Goal: Task Accomplishment & Management: Use online tool/utility

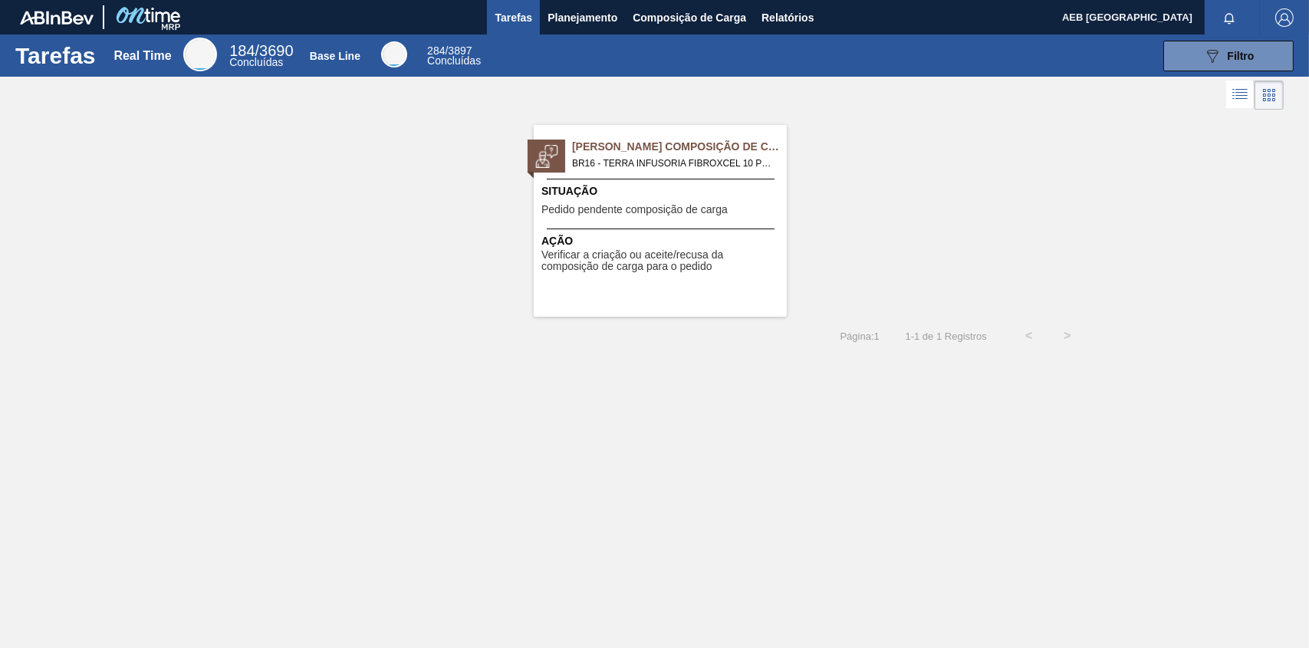
click at [633, 150] on span "[PERSON_NAME] Composição de Carga" at bounding box center [679, 147] width 215 height 16
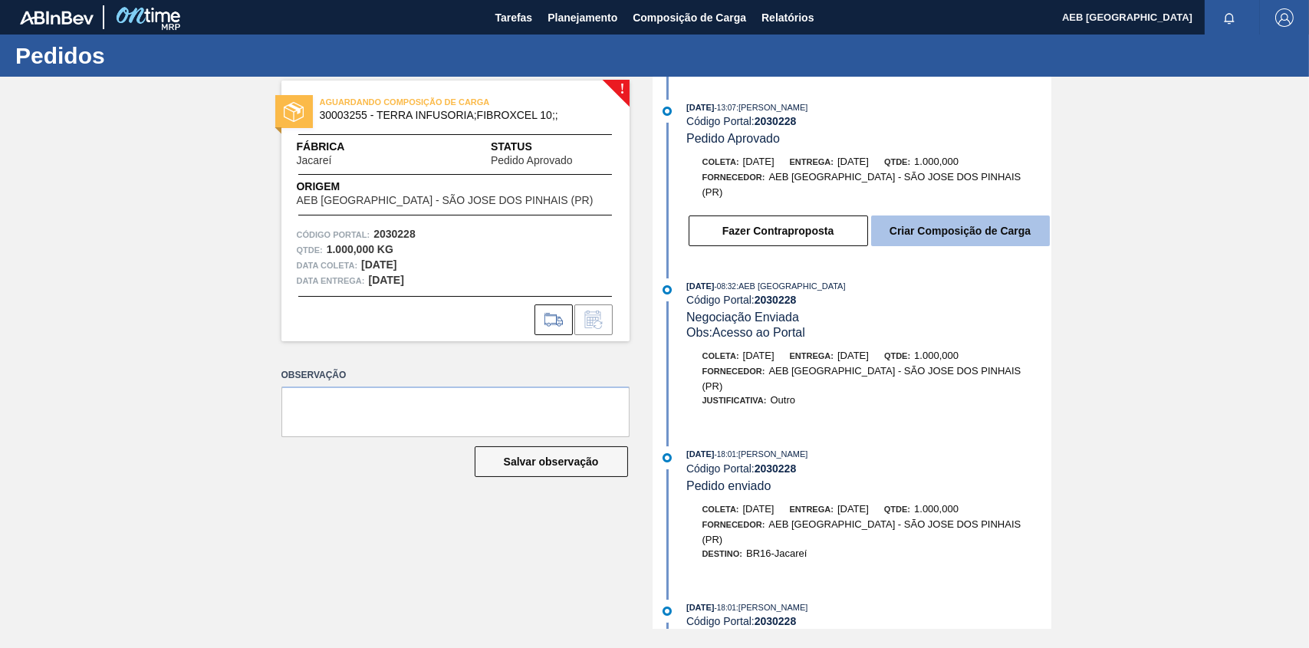
click at [939, 215] on button "Criar Composição de Carga" at bounding box center [960, 230] width 179 height 31
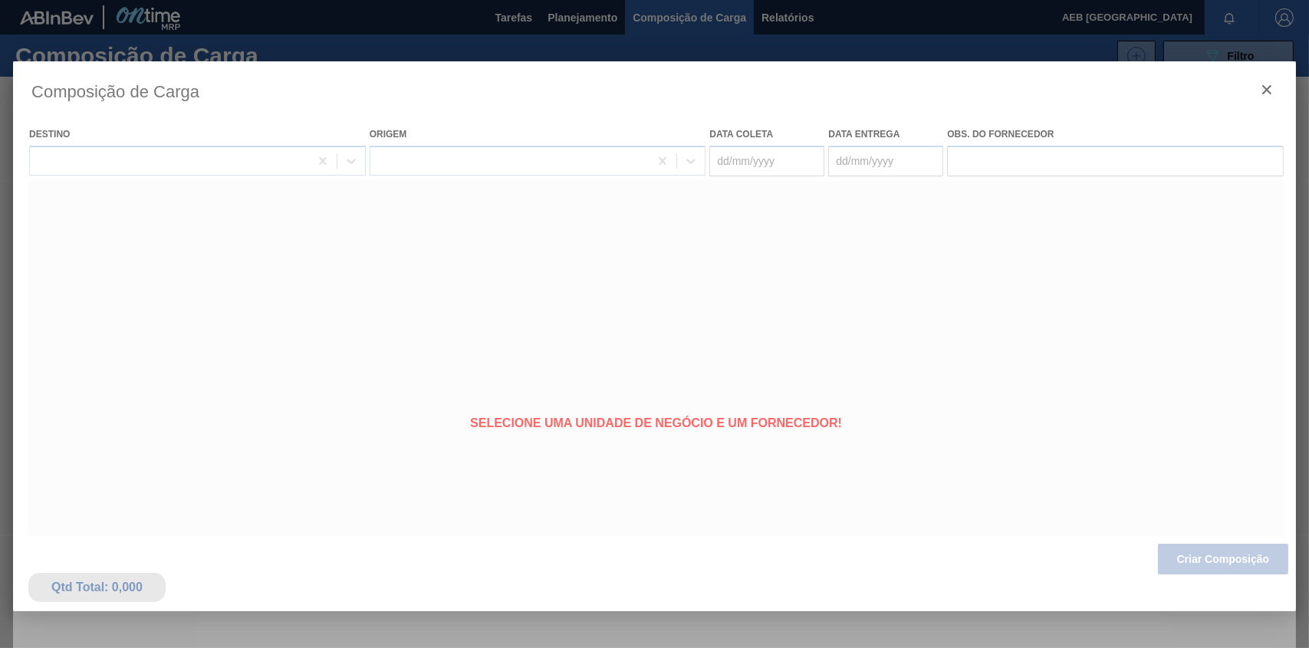
type coleta "16/09/2025"
type entrega "22/09/2025"
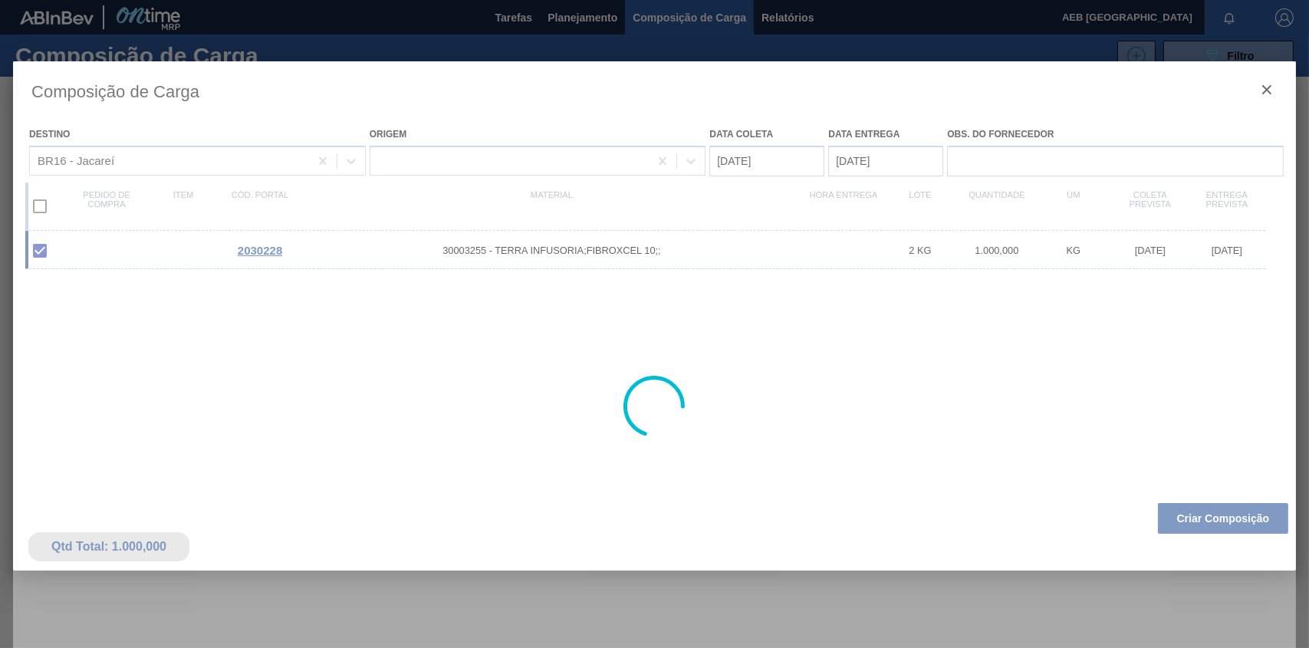
click at [39, 209] on div at bounding box center [654, 406] width 1283 height 690
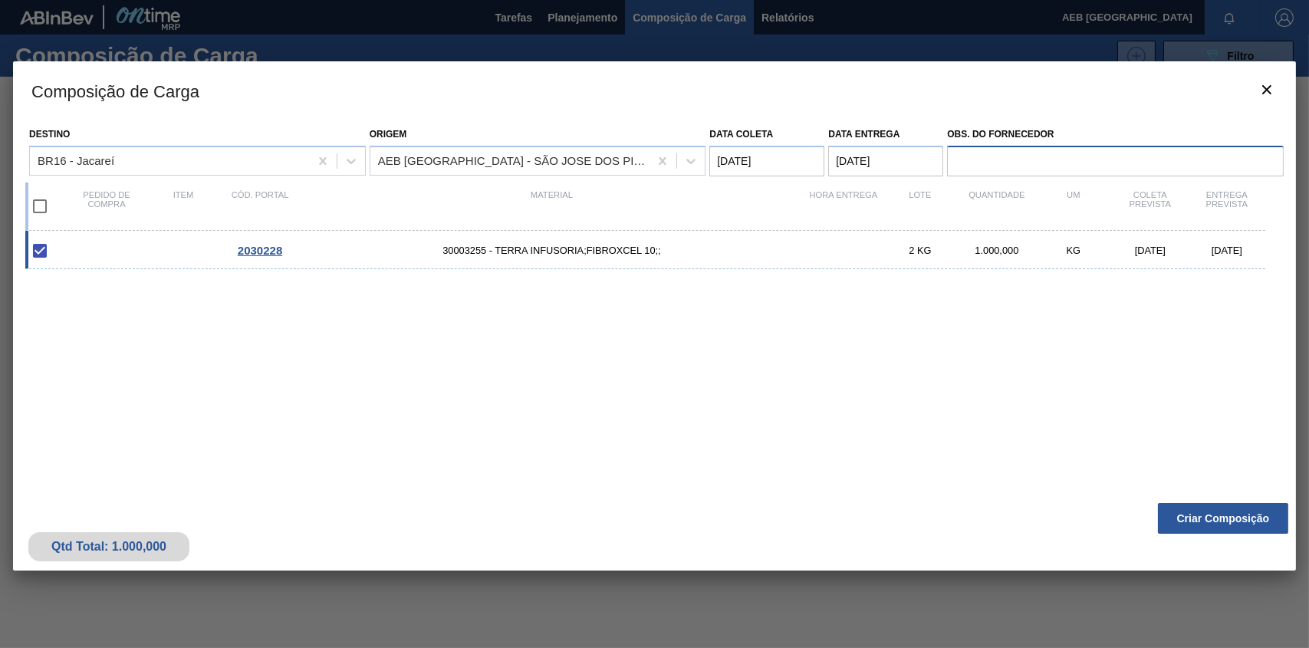
click at [1054, 159] on input "Obs. do Fornecedor" at bounding box center [1115, 161] width 337 height 31
type input "2 paletes (500 kg cada) Medidas 1 x 1,20 x 1,70"
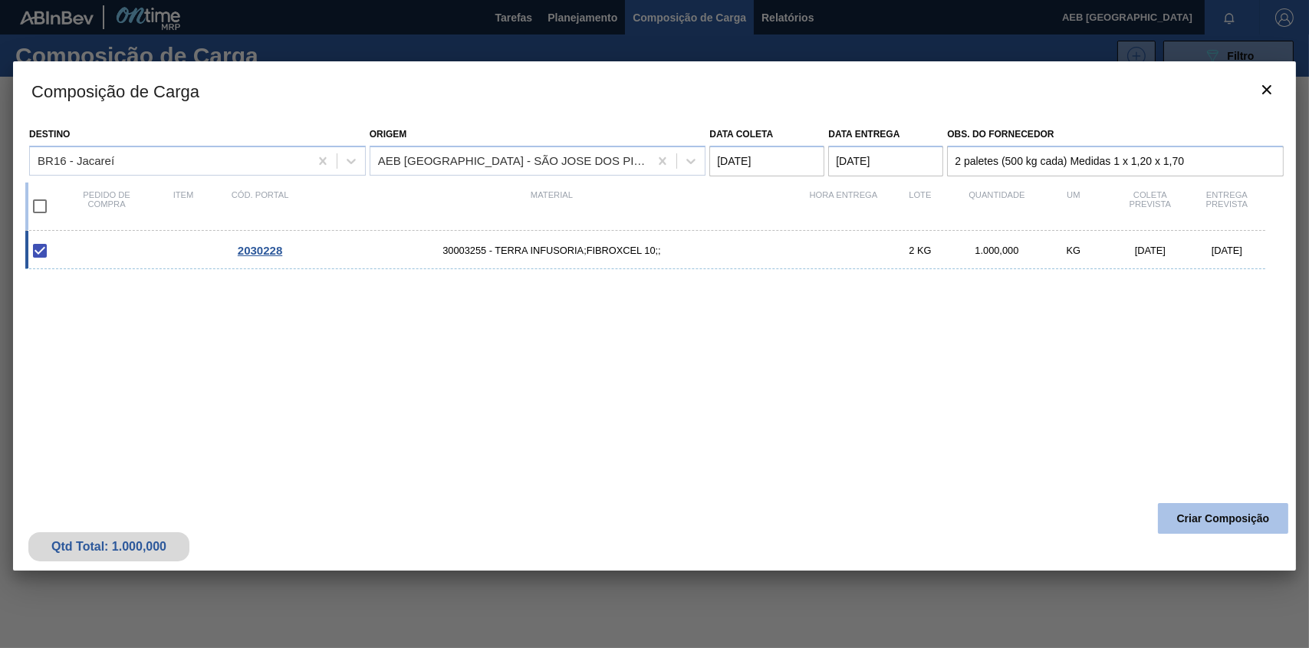
click at [1199, 517] on button "Criar Composição" at bounding box center [1223, 518] width 130 height 31
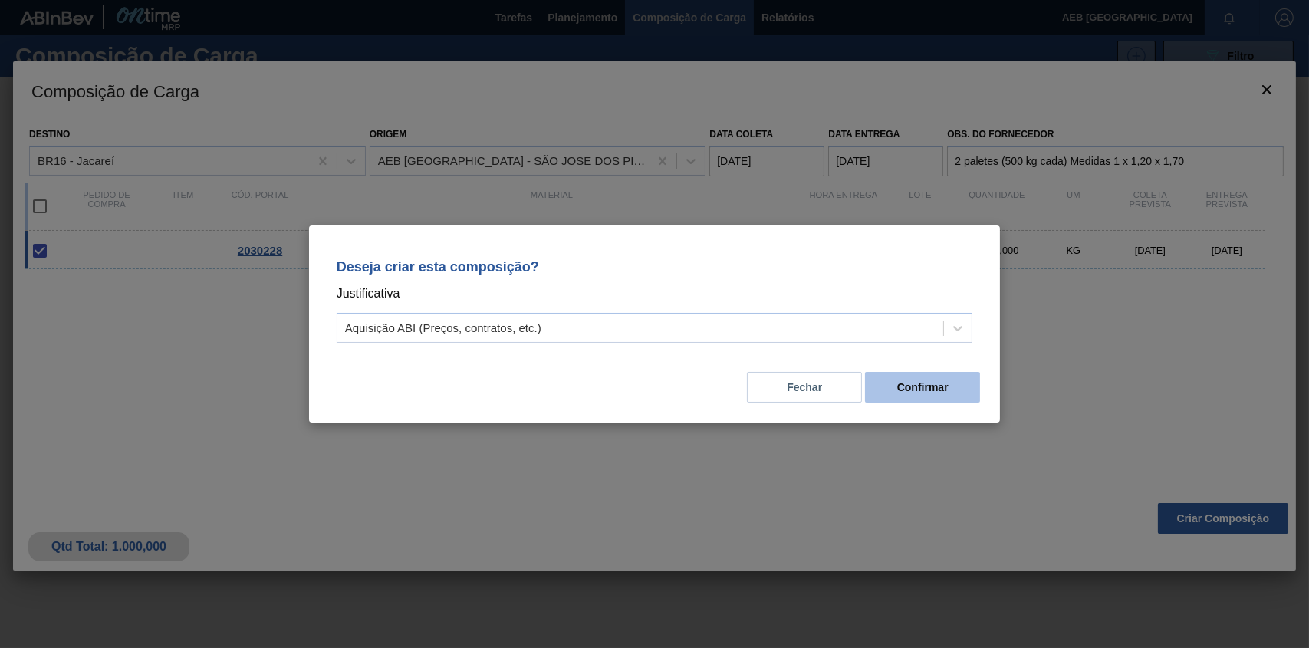
click at [919, 387] on button "Confirmar" at bounding box center [922, 387] width 115 height 31
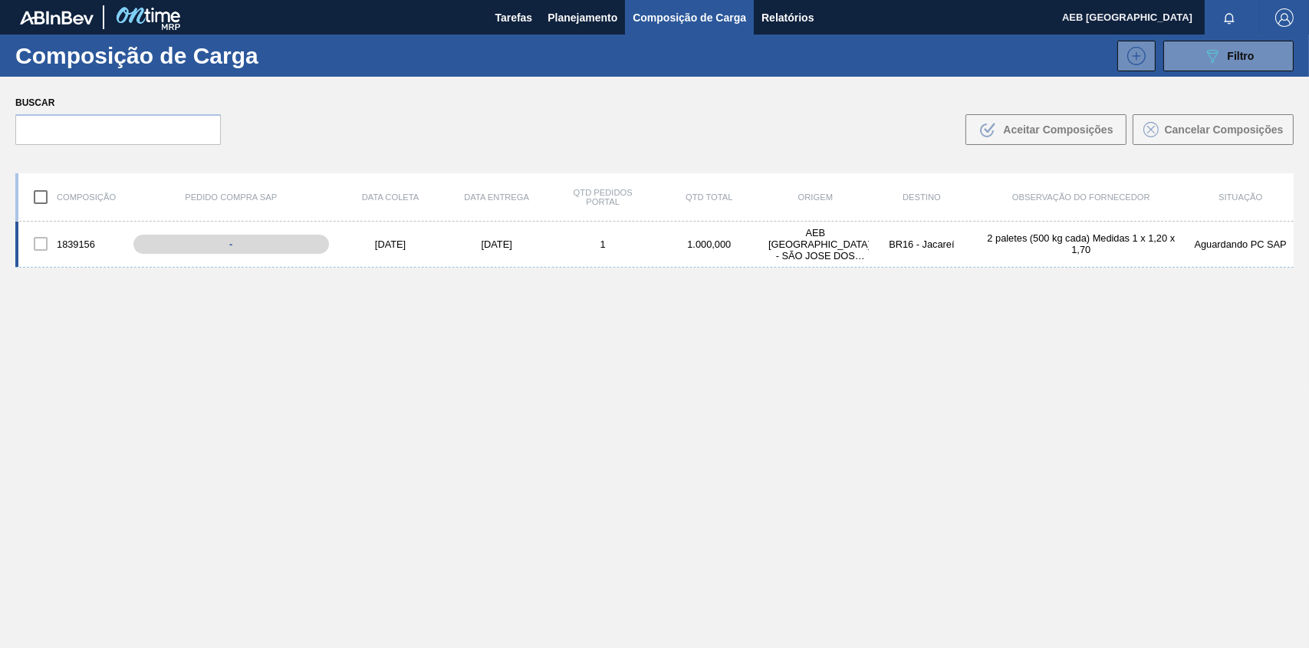
click at [40, 246] on div at bounding box center [41, 244] width 32 height 32
click at [44, 194] on input "checkbox" at bounding box center [41, 197] width 32 height 32
checkbox input "true"
click at [44, 243] on div at bounding box center [41, 244] width 32 height 32
click at [38, 243] on div at bounding box center [41, 244] width 32 height 32
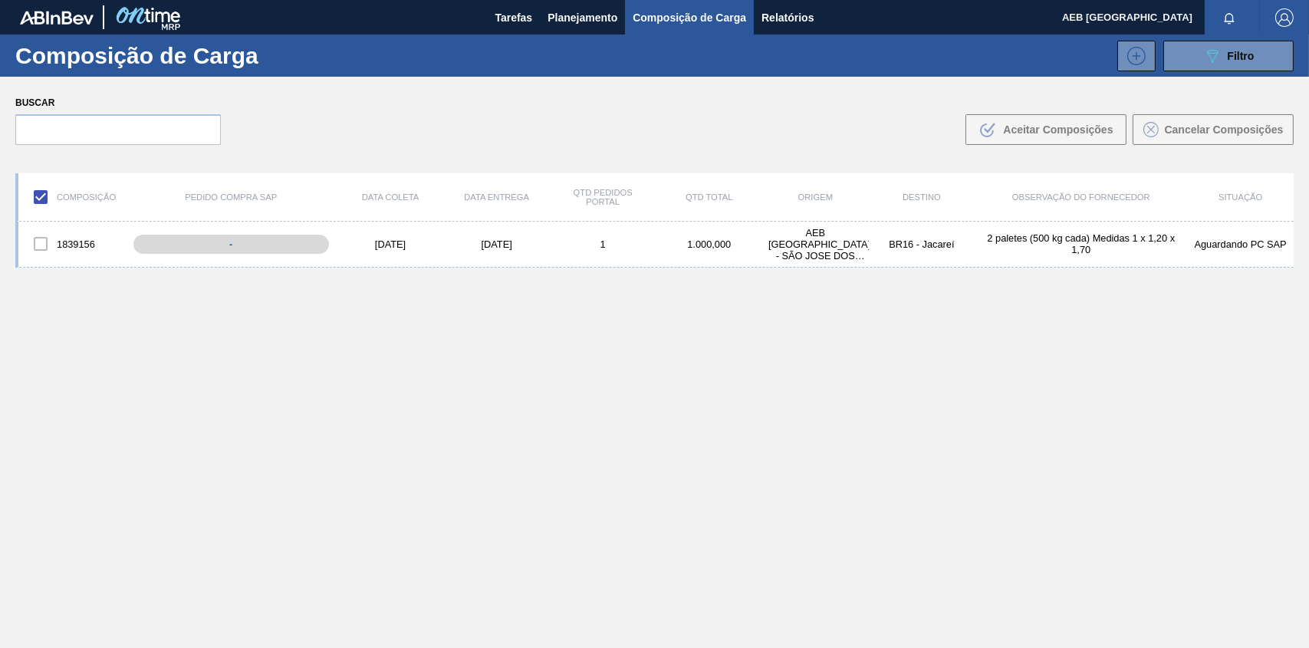
drag, startPoint x: 595, startPoint y: 461, endPoint x: 462, endPoint y: 322, distance: 192.0
click at [593, 459] on div "1839156 - 16/09/2025 22/09/2025 1 1.000,000 AEB BRASIL - SÃO JOSE DOS PINHAIS (…" at bounding box center [654, 471] width 1278 height 498
click at [396, 245] on div "16/09/2025" at bounding box center [390, 244] width 107 height 12
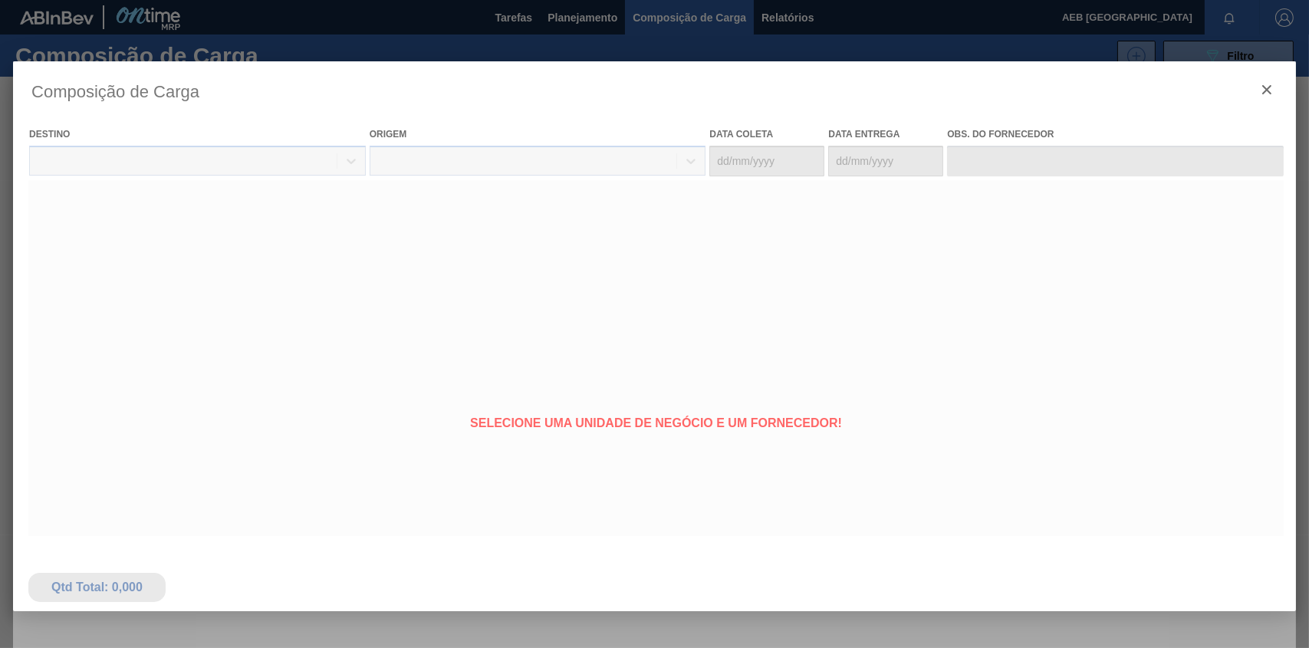
type coleta "16/09/2025"
type entrega "22/09/2025"
type input "2 paletes (500 kg cada) Medidas 1 x 1,20 x 1,70"
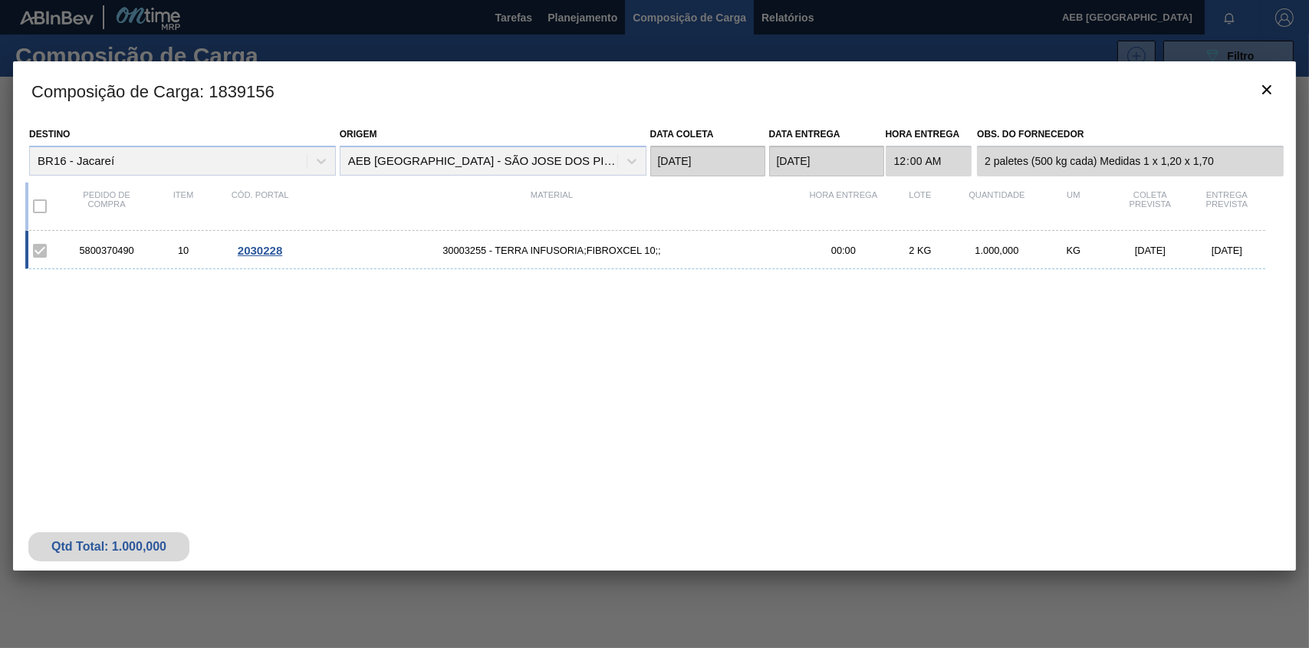
click at [255, 251] on span "2030228" at bounding box center [260, 250] width 44 height 13
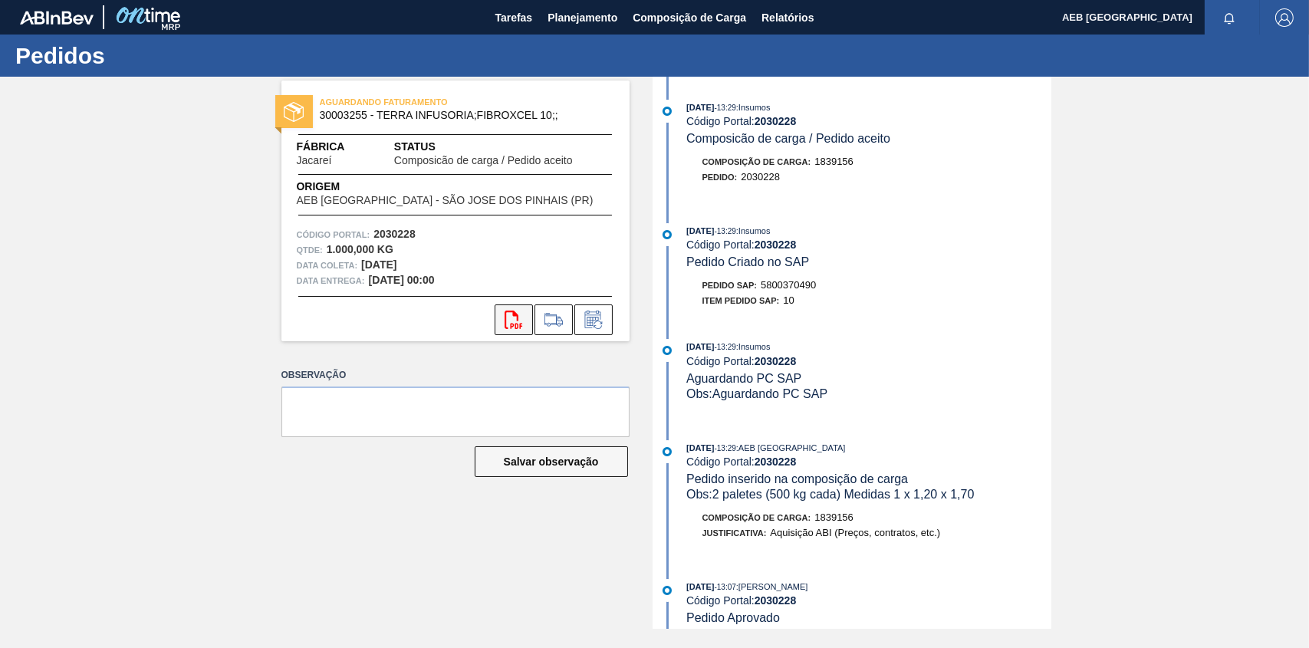
click at [516, 320] on icon "svg{fill:#ff0000}" at bounding box center [514, 320] width 18 height 18
